Goal: Information Seeking & Learning: Learn about a topic

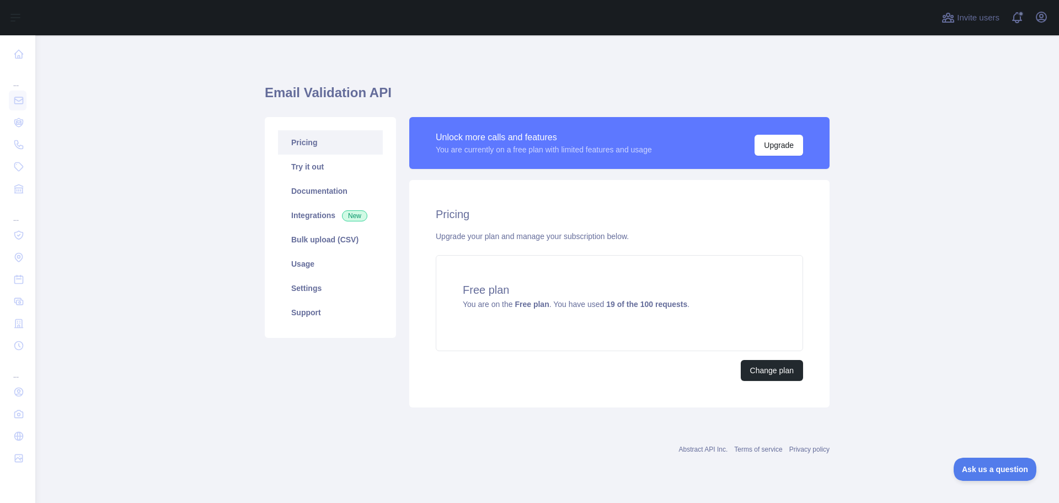
click at [327, 147] on link "Pricing" at bounding box center [330, 142] width 105 height 24
click at [321, 263] on link "Usage" at bounding box center [330, 264] width 105 height 24
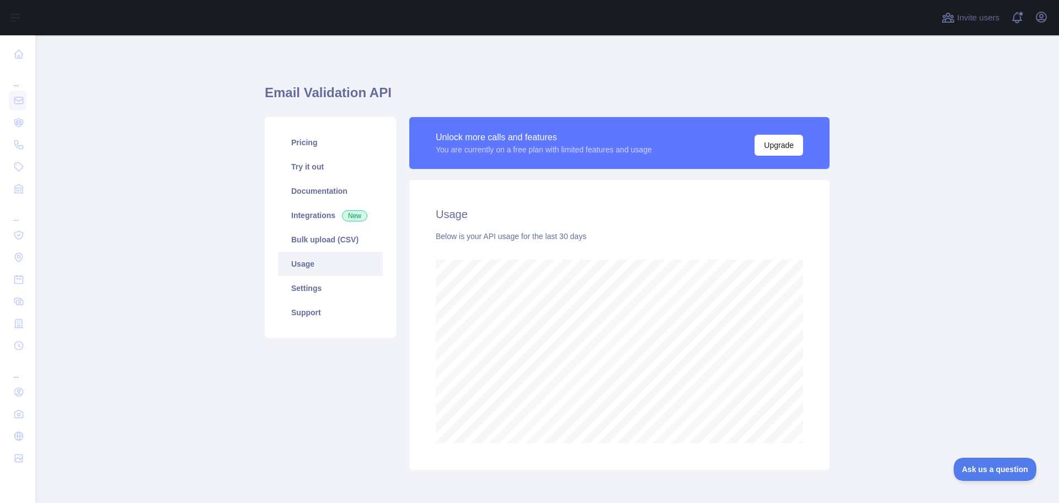
scroll to position [467, 1016]
click at [327, 212] on link "Integrations New" at bounding box center [330, 215] width 105 height 24
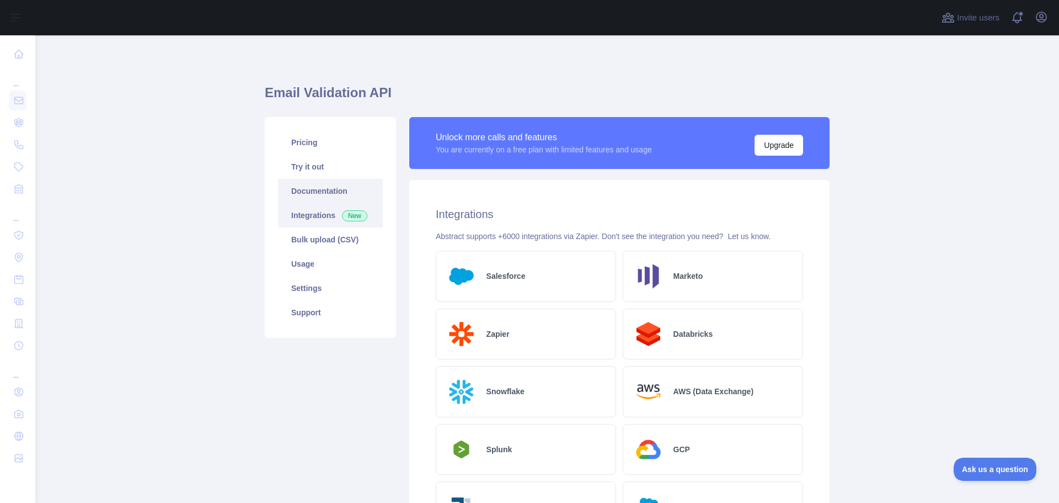
click at [323, 190] on link "Documentation" at bounding box center [330, 191] width 105 height 24
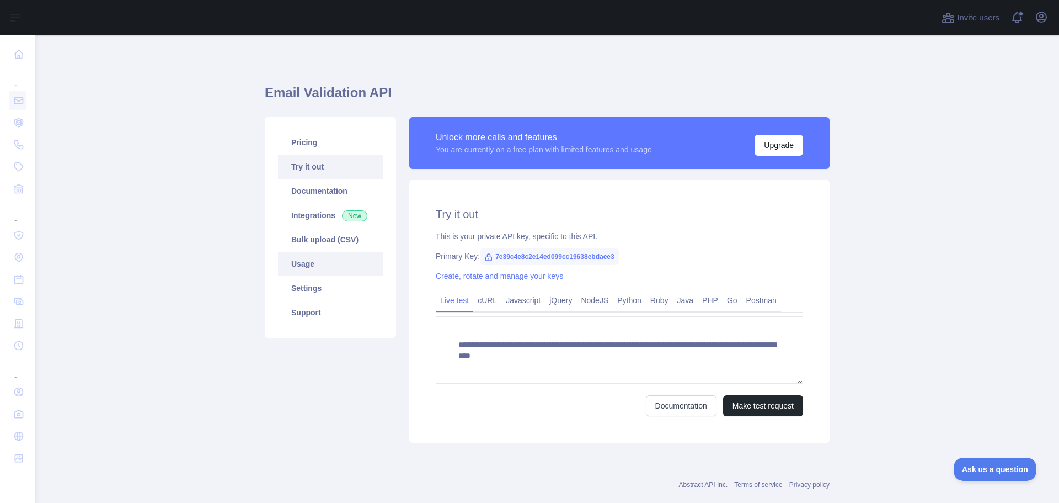
click at [318, 263] on link "Usage" at bounding box center [330, 264] width 105 height 24
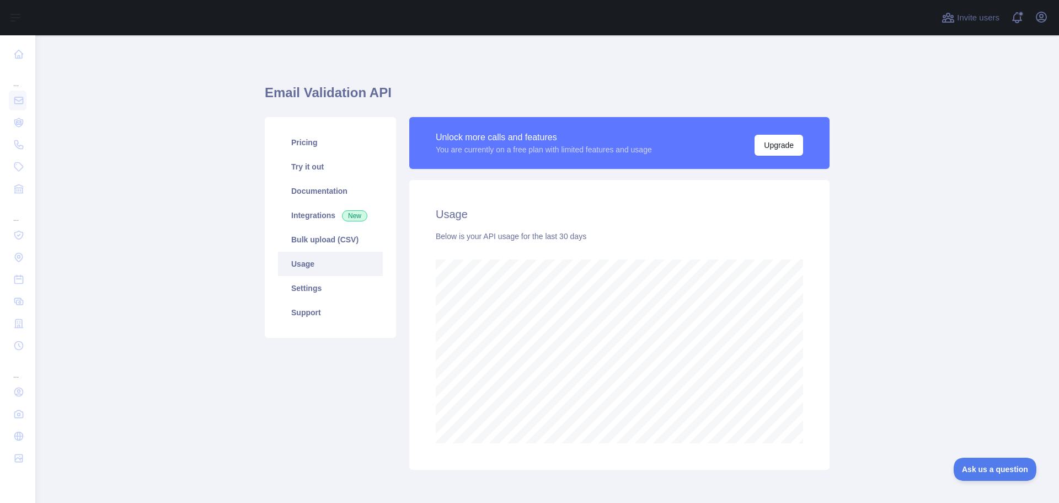
scroll to position [467, 1016]
click at [314, 170] on link "Try it out" at bounding box center [330, 166] width 105 height 24
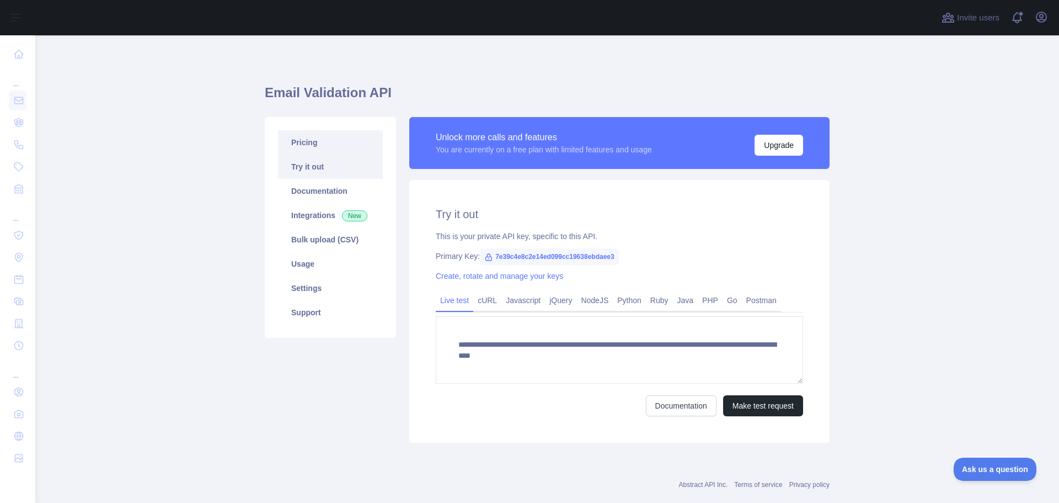
click at [314, 141] on link "Pricing" at bounding box center [330, 142] width 105 height 24
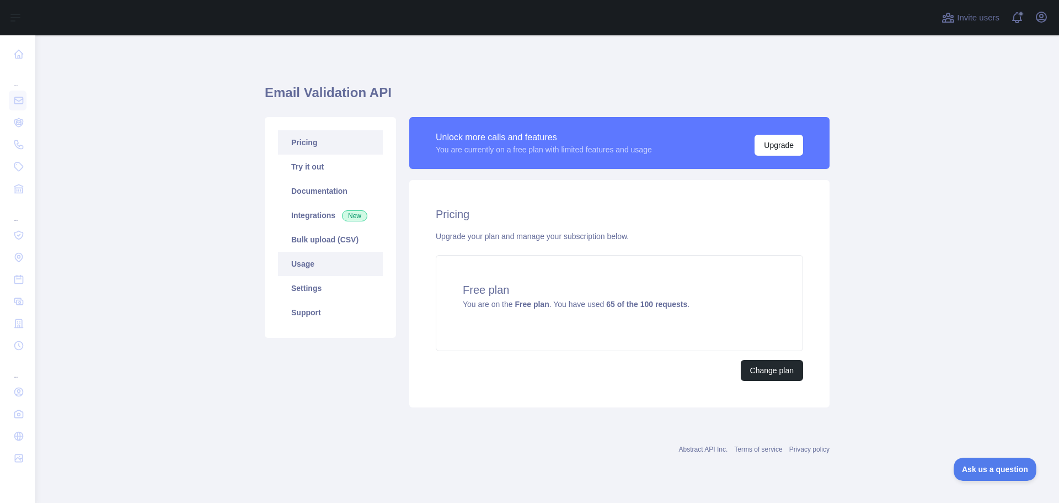
click at [316, 267] on link "Usage" at bounding box center [330, 264] width 105 height 24
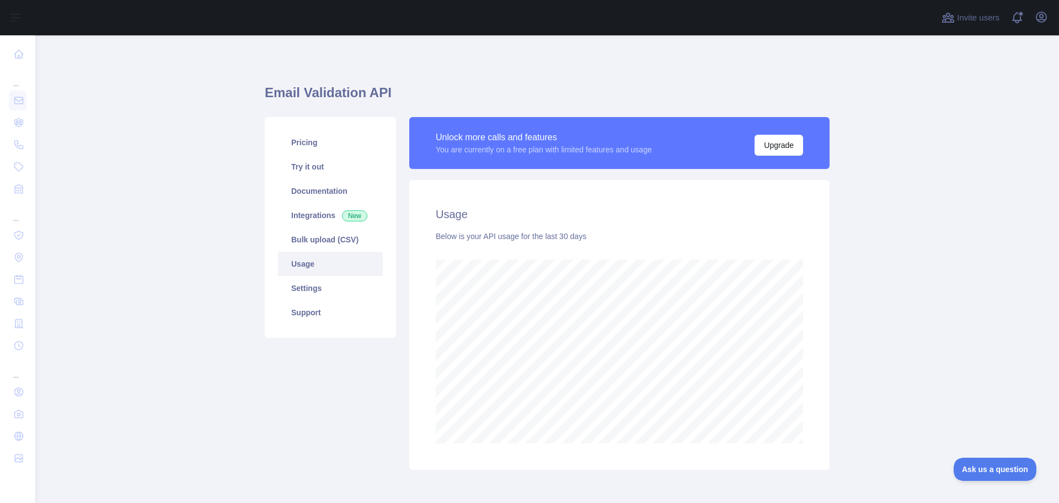
scroll to position [467, 1016]
click at [318, 282] on link "Settings" at bounding box center [330, 288] width 105 height 24
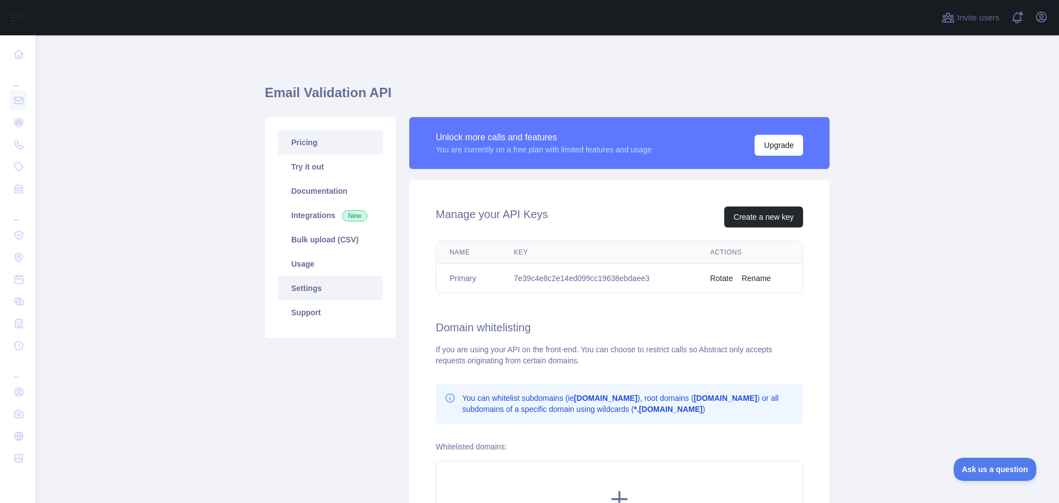
click at [318, 144] on link "Pricing" at bounding box center [330, 142] width 105 height 24
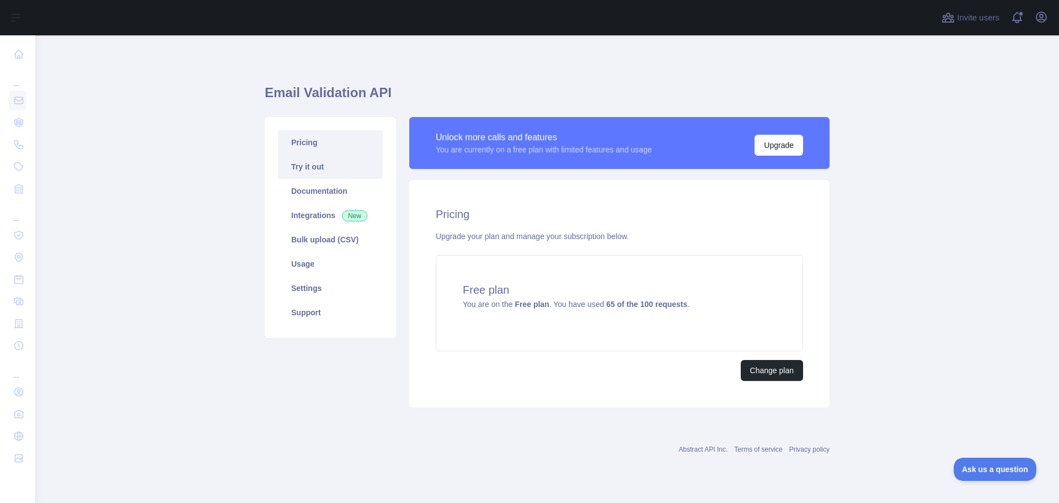
click at [316, 163] on link "Try it out" at bounding box center [330, 166] width 105 height 24
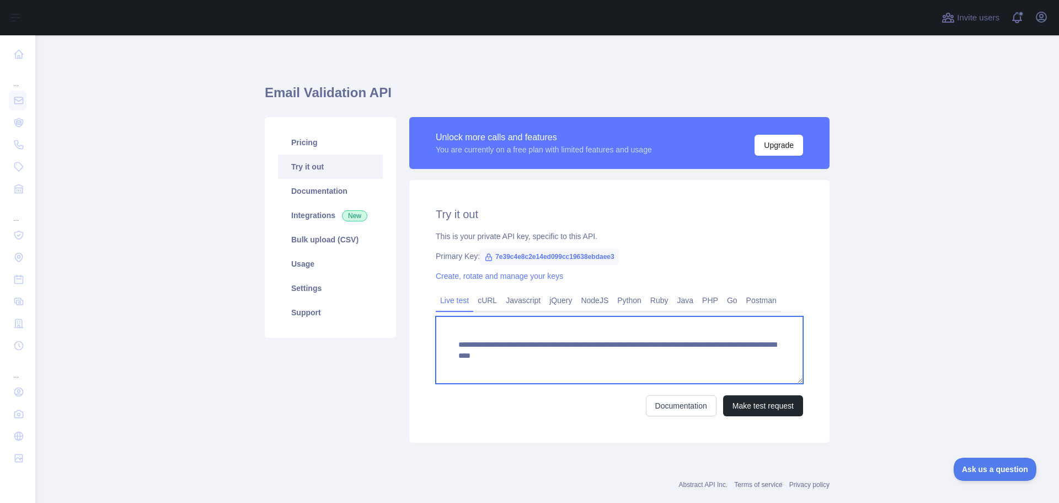
drag, startPoint x: 447, startPoint y: 342, endPoint x: 754, endPoint y: 351, distance: 307.5
click at [754, 351] on textarea "**********" at bounding box center [619, 349] width 367 height 67
